Goal: Transaction & Acquisition: Purchase product/service

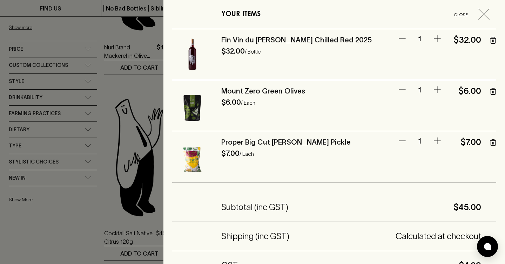
click at [494, 42] on icon "button" at bounding box center [493, 40] width 6 height 7
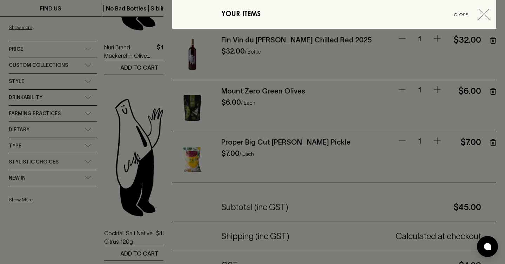
click at [130, 88] on div at bounding box center [252, 132] width 505 height 264
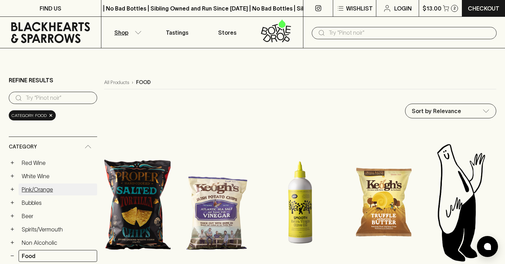
click at [40, 190] on link "Pink/Orange" at bounding box center [58, 190] width 79 height 12
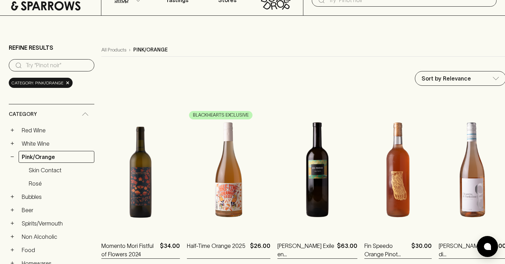
scroll to position [39, 0]
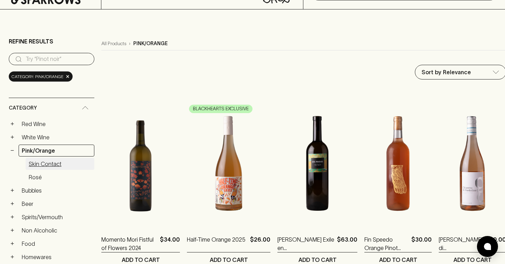
click at [46, 163] on link "Skin Contact" at bounding box center [60, 164] width 69 height 12
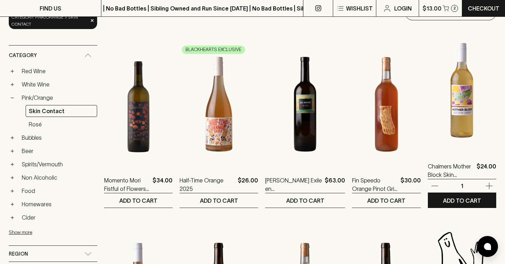
scroll to position [100, 0]
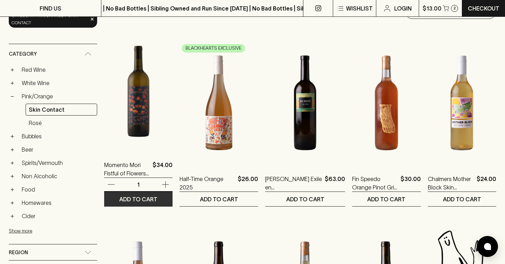
click at [132, 199] on p "ADD TO CART" at bounding box center [138, 199] width 38 height 8
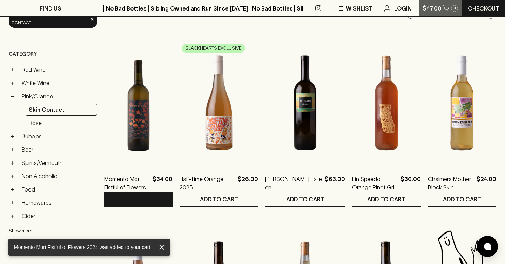
click at [433, 9] on p "$47.00" at bounding box center [432, 8] width 19 height 8
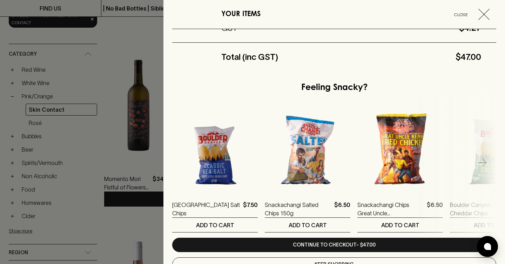
scroll to position [263, 0]
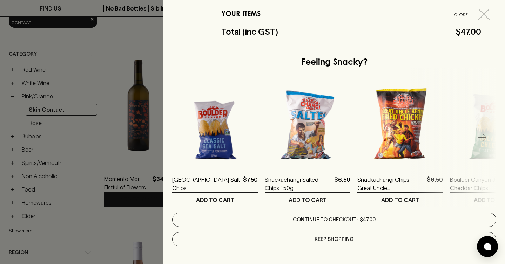
click at [382, 222] on link "Continue to checkout - $47.00" at bounding box center [334, 220] width 324 height 14
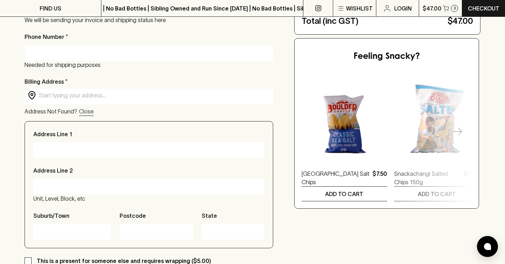
scroll to position [95, 0]
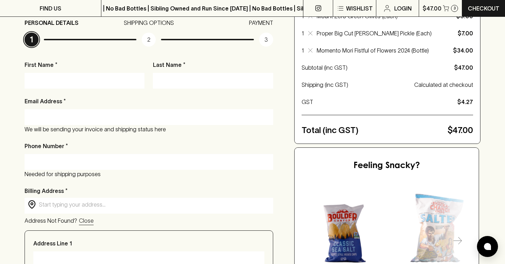
click at [116, 80] on input "First Name *" at bounding box center [84, 80] width 109 height 11
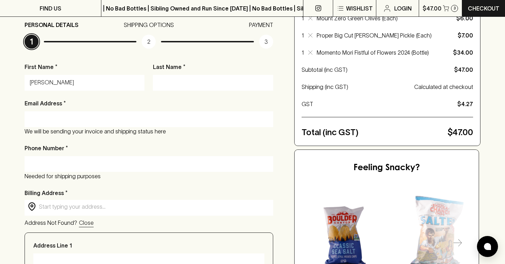
type input "[PERSON_NAME]"
click at [208, 85] on input "Last Name *" at bounding box center [212, 82] width 109 height 11
type input "S"
paste input "Sliwczynski"
type input "Sliwczynski"
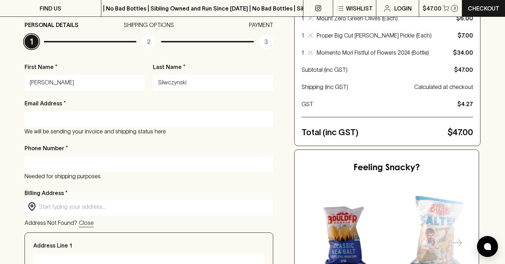
click at [99, 121] on input "Email Address *" at bounding box center [149, 119] width 238 height 11
type input "[EMAIL_ADDRESS][DOMAIN_NAME]"
type input "0401908809"
type input "[STREET_ADDRESS]"
type input "Ashfield"
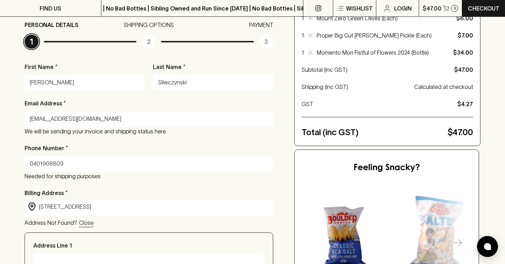
type input "2131"
type input "[GEOGRAPHIC_DATA]"
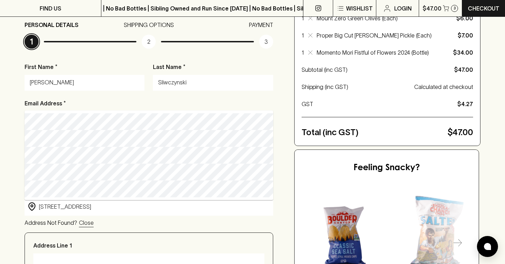
click at [95, 101] on div "Email Address * [EMAIL_ADDRESS][DOMAIN_NAME] We will be sending your invoice an…" at bounding box center [149, 117] width 249 height 36
click at [0, 146] on div "Checkout Already have an account? Login for a faster checkout PERSONAL DETAILS …" at bounding box center [252, 232] width 505 height 555
click at [95, 208] on input "[STREET_ADDRESS]" at bounding box center [154, 207] width 231 height 8
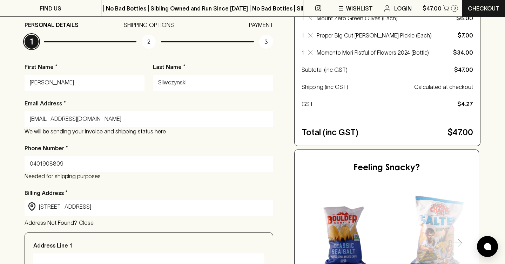
click at [276, 96] on div "Checkout Already have an account? Login for a faster checkout PERSONAL DETAILS …" at bounding box center [253, 232] width 456 height 499
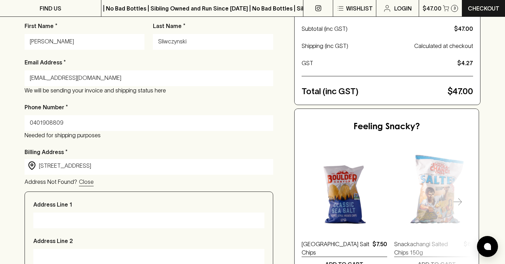
scroll to position [139, 0]
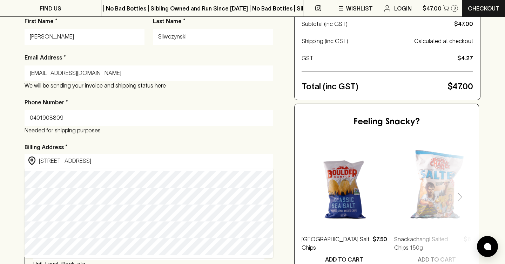
drag, startPoint x: 107, startPoint y: 163, endPoint x: 30, endPoint y: 160, distance: 76.8
click at [29, 160] on div "​ [STREET_ADDRESS] ​" at bounding box center [149, 161] width 249 height 14
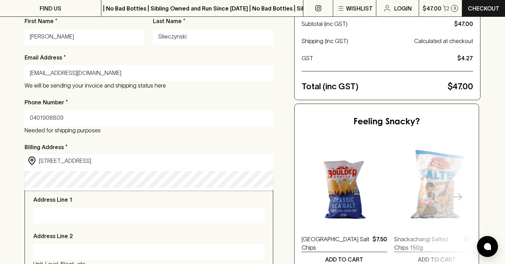
type input "[STREET_ADDRESS]"
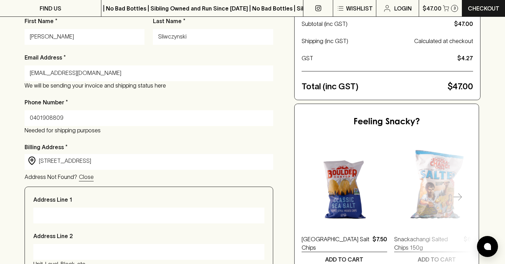
type input "[STREET_ADDRESS]"
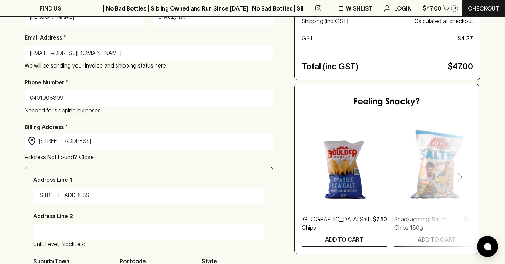
scroll to position [103, 0]
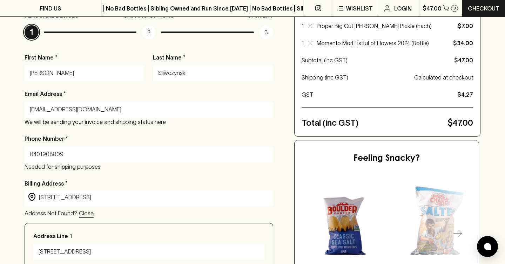
type input "[STREET_ADDRESS]"
drag, startPoint x: 75, startPoint y: 69, endPoint x: 7, endPoint y: 66, distance: 68.1
click at [7, 66] on div "Checkout Already have an account? Login for a faster checkout PERSONAL DETAILS …" at bounding box center [252, 223] width 505 height 555
type input "[PERSON_NAME]"
drag, startPoint x: 202, startPoint y: 73, endPoint x: 129, endPoint y: 70, distance: 72.6
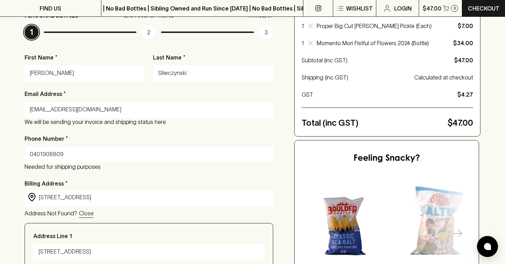
click at [130, 72] on div "First Name * [PERSON_NAME] Last Name * Sliwczynski Email Address * [EMAIL_ADDRE…" at bounding box center [149, 263] width 249 height 420
type input "[PERSON_NAME]"
click at [157, 134] on div "First Name * [PERSON_NAME] Last Name * [PERSON_NAME] Email Address * [EMAIL_ADD…" at bounding box center [149, 263] width 249 height 420
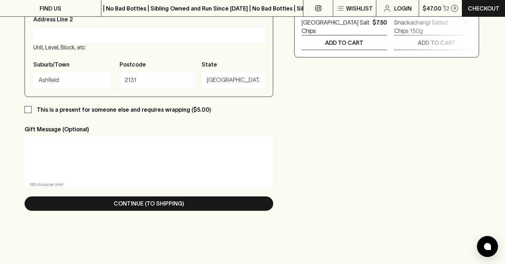
scroll to position [364, 0]
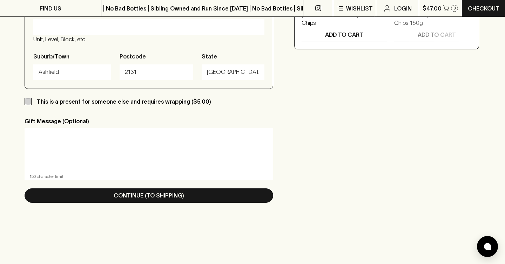
click at [28, 104] on input "This is a present for someone else and requires wrapping ($5.00)" at bounding box center [28, 101] width 7 height 7
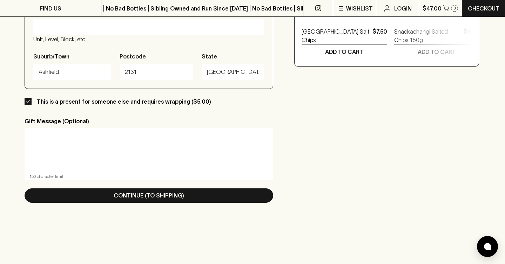
click at [28, 104] on input "This is a present for someone else and requires wrapping ($5.00)" at bounding box center [28, 101] width 7 height 7
checkbox input "false"
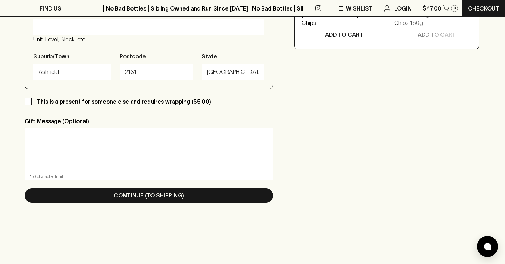
click at [52, 144] on textarea at bounding box center [148, 150] width 239 height 32
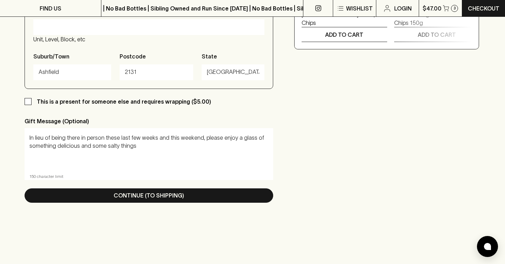
drag, startPoint x: 78, startPoint y: 147, endPoint x: 31, endPoint y: 146, distance: 46.6
click at [31, 146] on textarea "In lieu of being there in person these last few weeks and this weekend, please …" at bounding box center [148, 150] width 239 height 32
click at [87, 153] on textarea "In lieu of being there in person these last few weeks and this weekend, please …" at bounding box center [148, 150] width 239 height 32
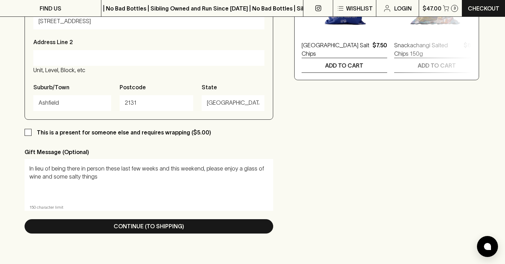
scroll to position [332, 0]
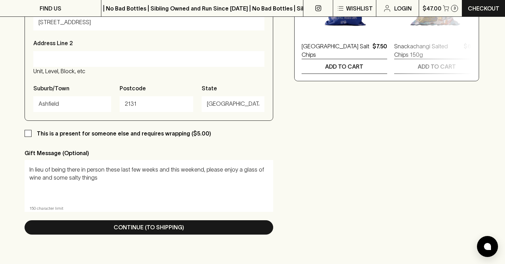
drag, startPoint x: 217, startPoint y: 170, endPoint x: 21, endPoint y: 168, distance: 195.7
click at [172, 177] on textarea "Thinking of you this weekend as always. We wish we were in town to see you in p…" at bounding box center [148, 182] width 239 height 32
drag, startPoint x: 128, startPoint y: 171, endPoint x: 232, endPoint y: 177, distance: 104.6
click at [232, 177] on textarea "Thinking of you this weekend as always. We wish we were in town to see you in p…" at bounding box center [148, 182] width 239 height 32
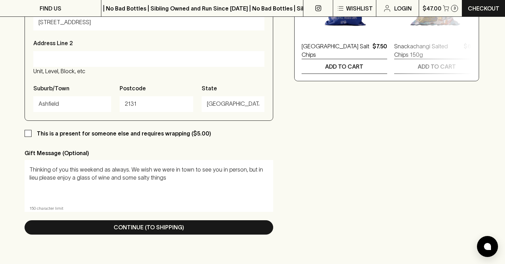
click at [224, 177] on textarea "Thinking of you this weekend as always. We wish we were in town to see you in p…" at bounding box center [148, 182] width 239 height 32
drag, startPoint x: 254, startPoint y: 171, endPoint x: 127, endPoint y: 169, distance: 126.6
click at [127, 169] on textarea "Thinking of you this weekend as always. We wish we were in town to see you in p…" at bounding box center [148, 182] width 239 height 32
drag, startPoint x: 184, startPoint y: 178, endPoint x: 49, endPoint y: 180, distance: 135.0
click at [49, 180] on textarea "Thinking of you this weekend as always. Some flowers and salty things to enjoy …" at bounding box center [148, 182] width 239 height 32
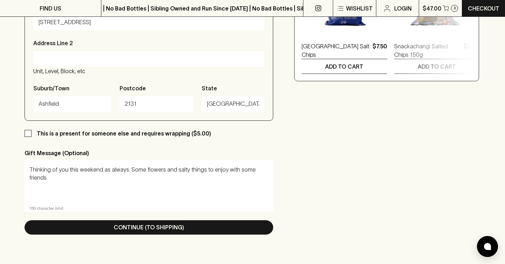
drag, startPoint x: 264, startPoint y: 170, endPoint x: 222, endPoint y: 171, distance: 42.4
click at [222, 171] on textarea "Thinking of you this weekend as always. Some flowers and salty things to enjoy …" at bounding box center [148, 182] width 239 height 32
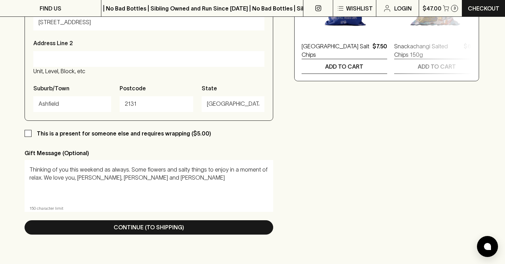
click at [200, 197] on textarea "Thinking of you this weekend as always. Some flowers and salty things to enjoy …" at bounding box center [148, 182] width 239 height 32
click at [141, 168] on textarea "Thinking of you this weekend as always. Some flowers and salty things to enjoy …" at bounding box center [148, 182] width 239 height 32
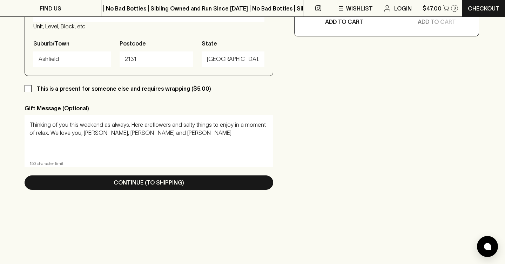
scroll to position [331, 0]
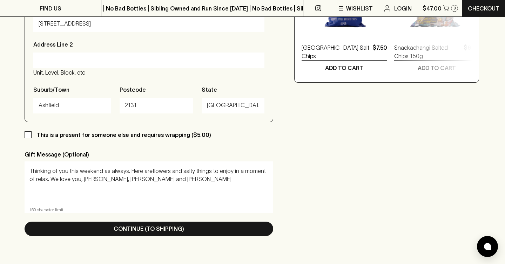
drag, startPoint x: 168, startPoint y: 183, endPoint x: 81, endPoint y: 180, distance: 86.7
click at [81, 180] on textarea "Thinking of you this weekend as always. Here areflowers and salty things to enj…" at bounding box center [148, 183] width 239 height 32
click at [147, 170] on textarea "Thinking of you this weekend as always. Here areflowers and salty things to enj…" at bounding box center [148, 183] width 239 height 32
click at [183, 170] on textarea "Thinking of you this weekend as always. Here are some 'flowers and salty things…" at bounding box center [148, 183] width 239 height 32
click at [225, 185] on textarea "Thinking of you this weekend as always. Here are some 'flowers' and salty thing…" at bounding box center [148, 183] width 239 height 32
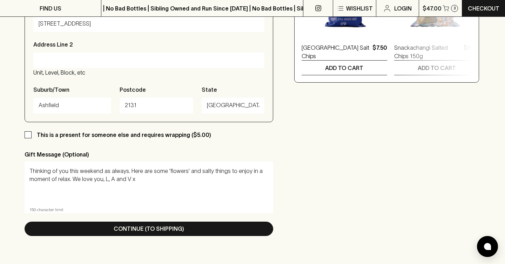
drag, startPoint x: 71, startPoint y: 179, endPoint x: 23, endPoint y: 179, distance: 47.7
click at [157, 195] on textarea "Thinking of you this weekend as always. Here are some 'flowers' and salty thing…" at bounding box center [148, 183] width 239 height 32
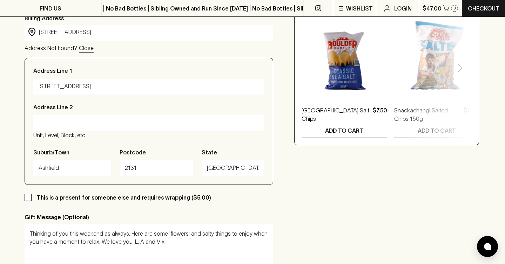
scroll to position [385, 0]
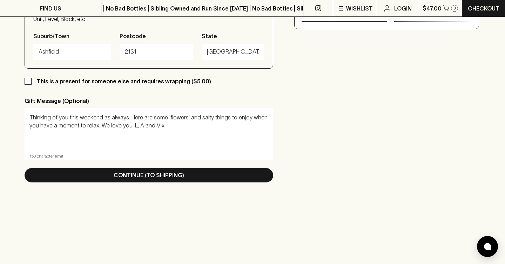
type textarea "Thinking of you this weekend as always. Here are some 'flowers' and salty thing…"
click at [28, 84] on input "This is a present for someone else and requires wrapping ($5.00)" at bounding box center [28, 81] width 7 height 7
checkbox input "true"
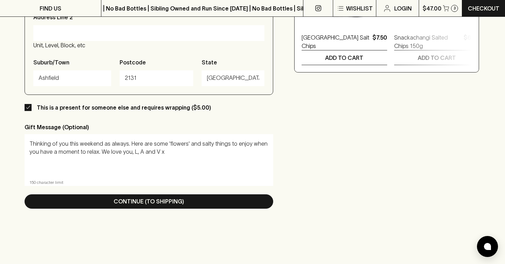
scroll to position [357, 0]
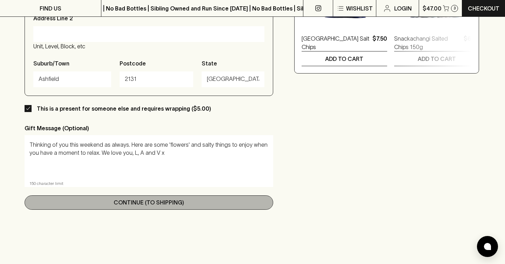
click at [172, 207] on p "Continue (To Shipping)" at bounding box center [149, 202] width 70 height 8
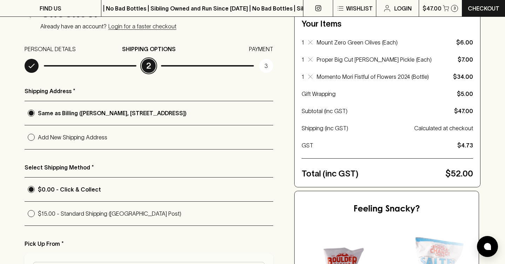
scroll to position [85, 0]
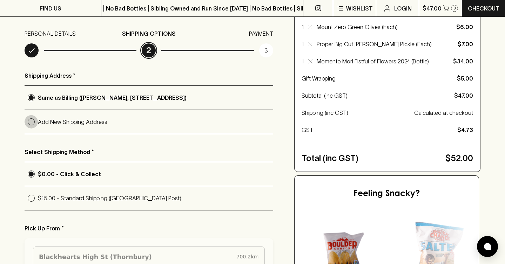
click at [32, 123] on input "Add New Shipping Address" at bounding box center [31, 121] width 13 height 13
radio input "true"
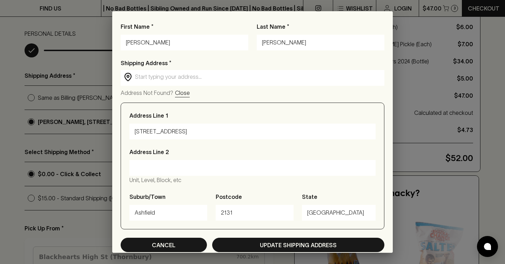
click at [150, 245] on button "Cancel" at bounding box center [164, 245] width 86 height 14
radio input "true"
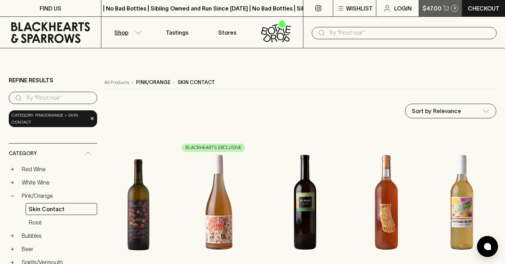
click at [451, 5] on button "$47.00 3" at bounding box center [440, 8] width 43 height 16
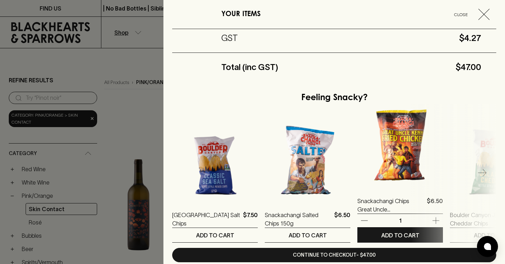
scroll to position [263, 0]
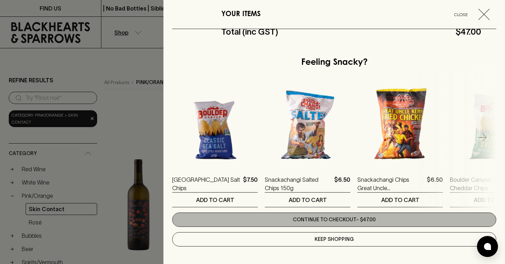
click at [348, 221] on link "Continue to checkout - $47.00" at bounding box center [334, 220] width 324 height 14
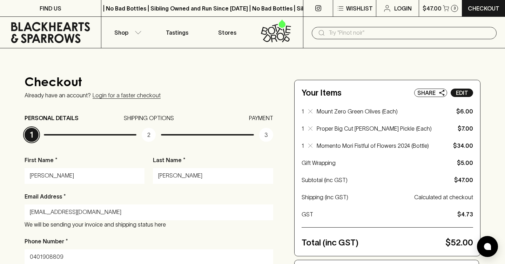
click at [465, 96] on p "Edit" at bounding box center [462, 93] width 12 height 8
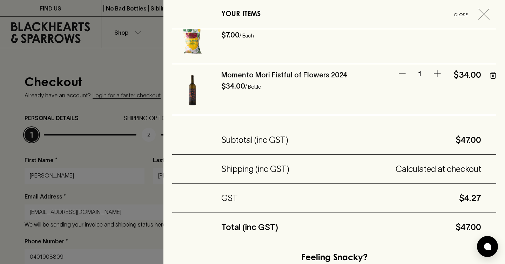
scroll to position [263, 0]
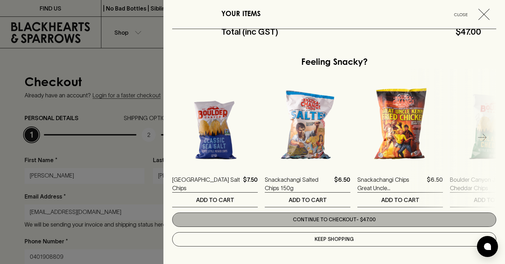
click at [356, 219] on link "Continue to checkout - $47.00" at bounding box center [334, 220] width 324 height 14
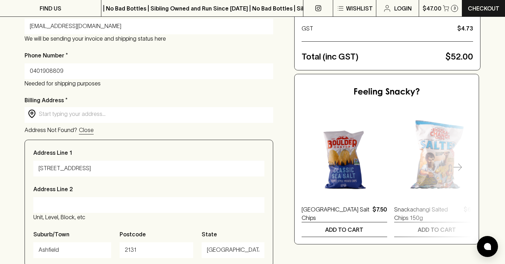
scroll to position [358, 0]
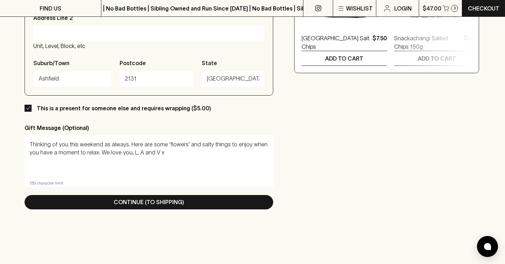
click at [29, 110] on input "This is a present for someone else and requires wrapping ($5.00)" at bounding box center [28, 108] width 7 height 7
checkbox input "false"
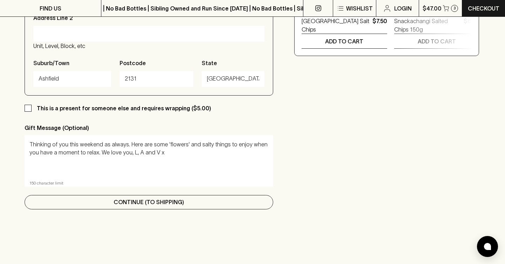
click at [167, 205] on p "Continue (To Shipping)" at bounding box center [149, 202] width 70 height 8
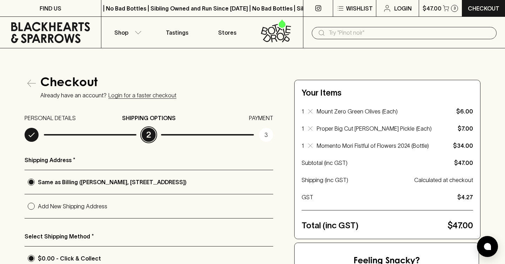
scroll to position [88, 0]
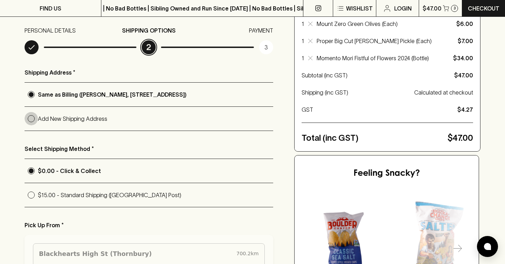
click at [34, 120] on input "Add New Shipping Address" at bounding box center [31, 118] width 13 height 13
radio input "true"
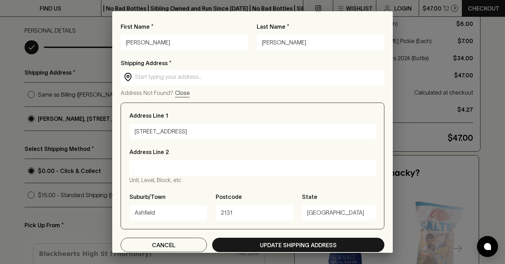
drag, startPoint x: 158, startPoint y: 47, endPoint x: 105, endPoint y: 36, distance: 54.0
click at [105, 36] on div "First Name * [PERSON_NAME] Last Name * [PERSON_NAME] Shipping Address * ​ ​ Add…" at bounding box center [252, 132] width 505 height 264
type input "[PERSON_NAME]"
click at [300, 40] on input "[PERSON_NAME]" at bounding box center [320, 42] width 117 height 11
type input "M"
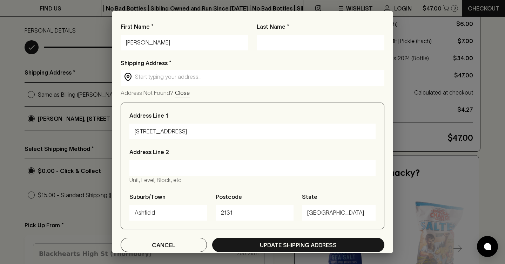
paste input "Sliwczynski"
type input "Sliwczynski"
click at [179, 75] on input "text" at bounding box center [258, 77] width 246 height 8
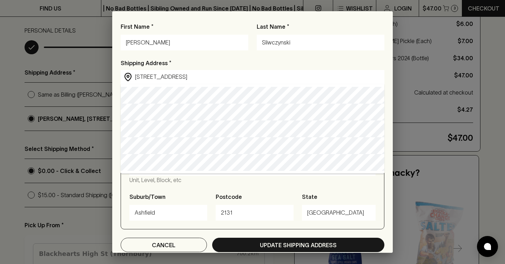
type input "[STREET_ADDRESS]"
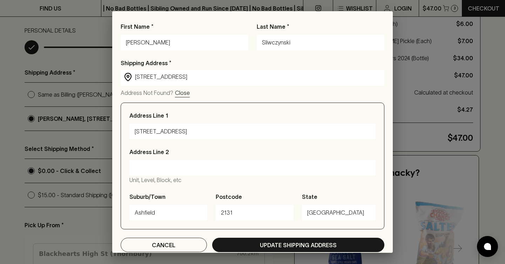
type input "[STREET_ADDRESS]"
type input "[GEOGRAPHIC_DATA]"
type input "3058"
type input "Victoria"
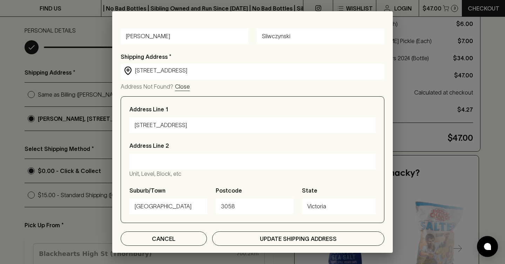
type input "[STREET_ADDRESS]"
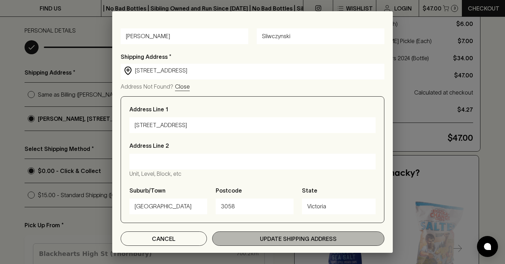
click at [250, 236] on button "Update Shipping Address" at bounding box center [298, 239] width 172 height 14
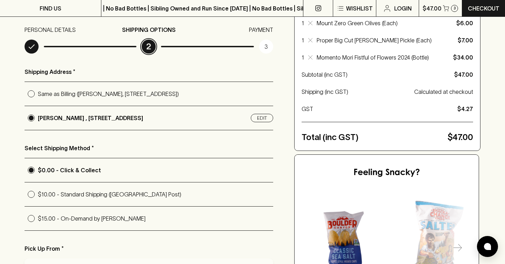
scroll to position [94, 0]
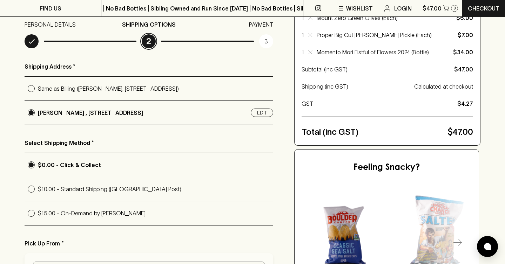
click at [106, 202] on label "$15.00 - On-Demand by [PERSON_NAME]" at bounding box center [149, 214] width 249 height 24
click at [38, 207] on input "$15.00 - On-Demand by [PERSON_NAME]" at bounding box center [31, 213] width 13 height 13
radio input "true"
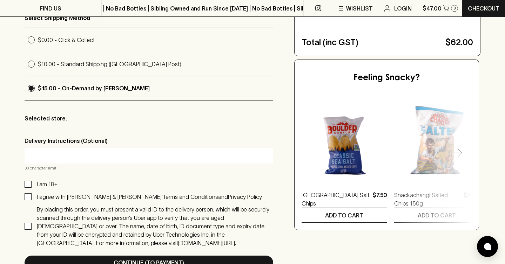
scroll to position [223, 0]
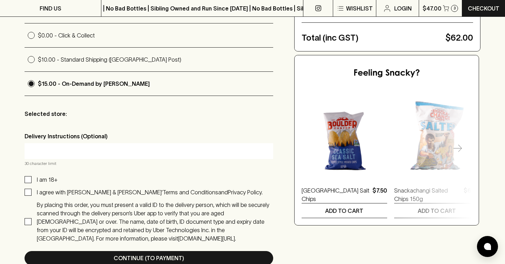
click at [125, 146] on input "text" at bounding box center [149, 151] width 238 height 11
click at [29, 182] on input "I am 18+" at bounding box center [28, 179] width 7 height 7
checkbox input "true"
click at [28, 197] on div "I am 18+ I agree with [PERSON_NAME] & Sparrows’ Terms and Conditions and Privac…" at bounding box center [149, 209] width 249 height 67
click at [28, 191] on input "I agree with [PERSON_NAME] & [PERSON_NAME]’ Terms and Conditions and Privacy Po…" at bounding box center [28, 192] width 7 height 7
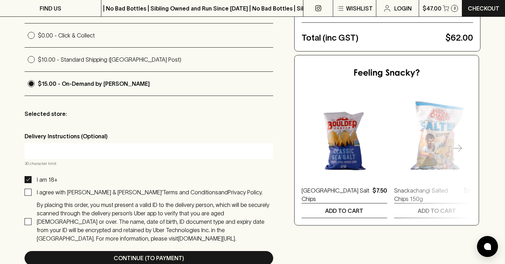
checkbox input "true"
click at [31, 218] on input "By placing this order, you must present a valid ID to the delivery person, whic…" at bounding box center [28, 221] width 7 height 7
checkbox input "true"
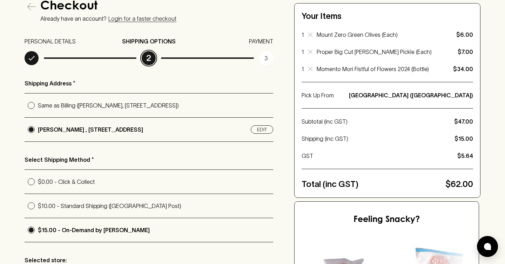
scroll to position [173, 0]
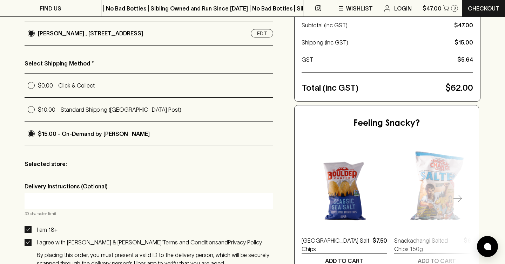
click at [29, 110] on input "$10.00 - Standard Shipping ([GEOGRAPHIC_DATA] Post)" at bounding box center [31, 109] width 13 height 13
radio input "true"
